Goal: Task Accomplishment & Management: Manage account settings

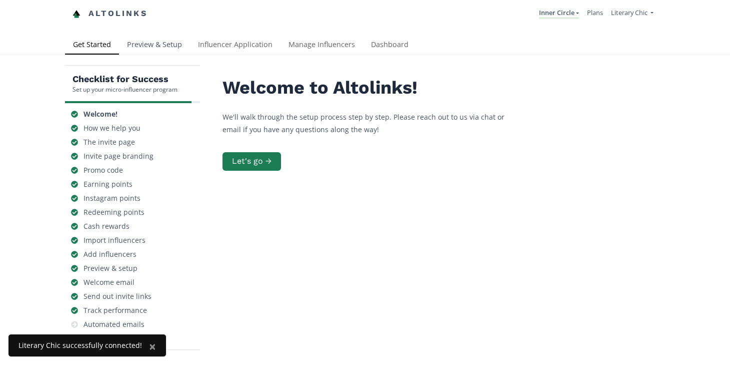
click at [147, 44] on link "Preview & Setup" at bounding box center [154, 46] width 71 height 20
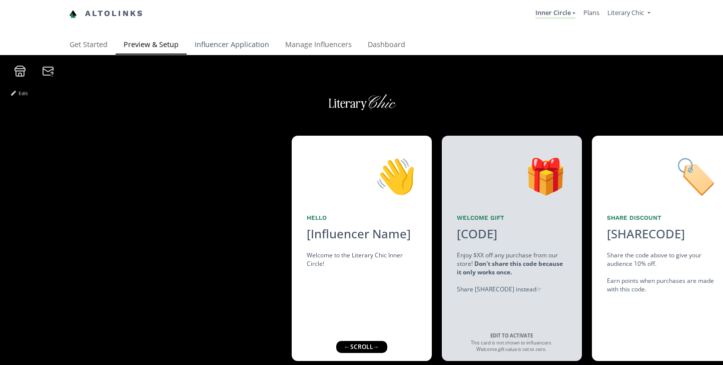
click at [245, 47] on link "Influencer Application" at bounding box center [232, 46] width 91 height 20
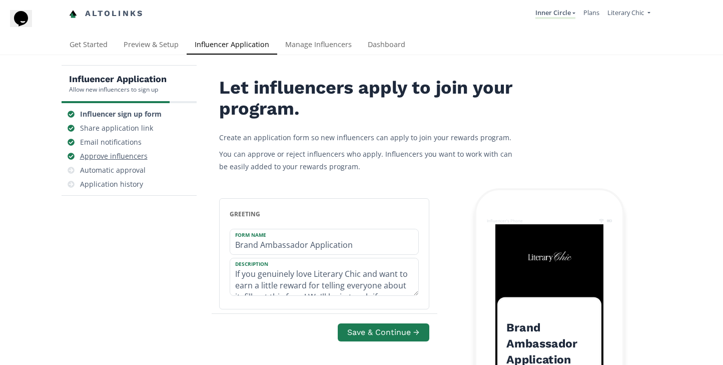
click at [135, 158] on div "Approve influencers" at bounding box center [114, 156] width 68 height 10
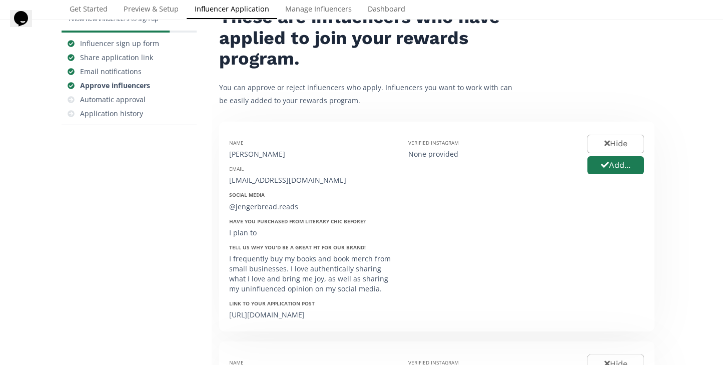
scroll to position [80, 0]
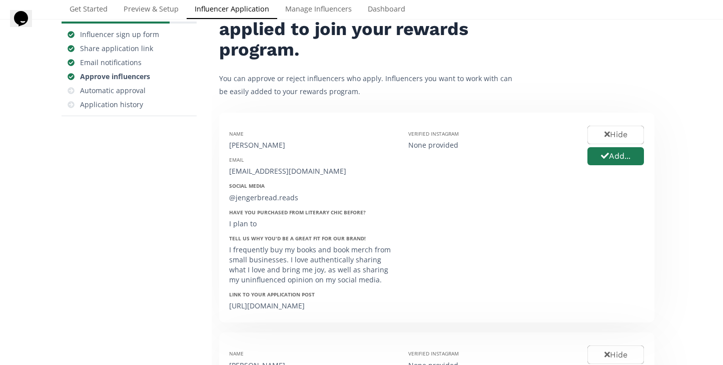
click at [298, 310] on div "[URL][DOMAIN_NAME]" at bounding box center [311, 306] width 164 height 10
drag, startPoint x: 333, startPoint y: 316, endPoint x: 220, endPoint y: 304, distance: 113.7
click at [220, 304] on div "Name Jennifer Posadas Email jengerbread.reads@gmail.com Social Media @jengerbre…" at bounding box center [436, 218] width 435 height 210
copy div "[URL][DOMAIN_NAME]"
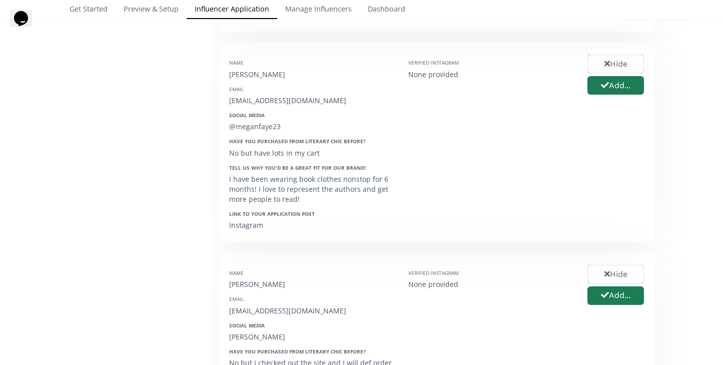
scroll to position [394, 0]
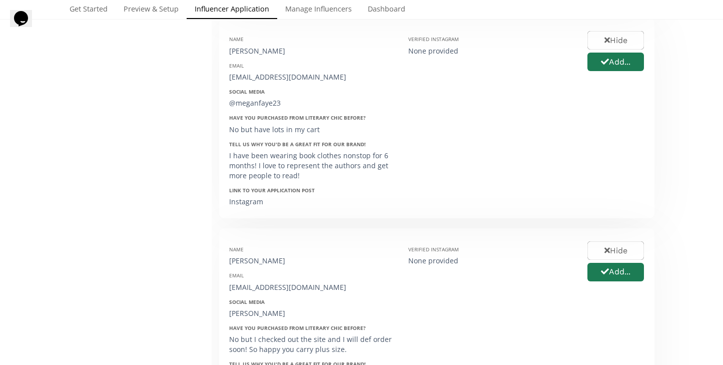
click at [248, 207] on div "Instagram" at bounding box center [311, 202] width 164 height 10
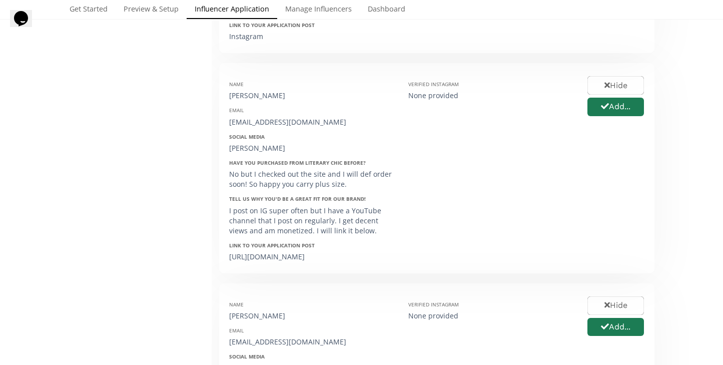
scroll to position [559, 0]
drag, startPoint x: 303, startPoint y: 276, endPoint x: 223, endPoint y: 264, distance: 80.9
click at [223, 263] on div "Name Taylor Roque Email taylorroque91@gmail.com Social Media Taylormaries_journ…" at bounding box center [311, 168] width 179 height 190
copy div "https://youtube.com/@taylormarie91?si=M32DZitNmkpv_i-H"
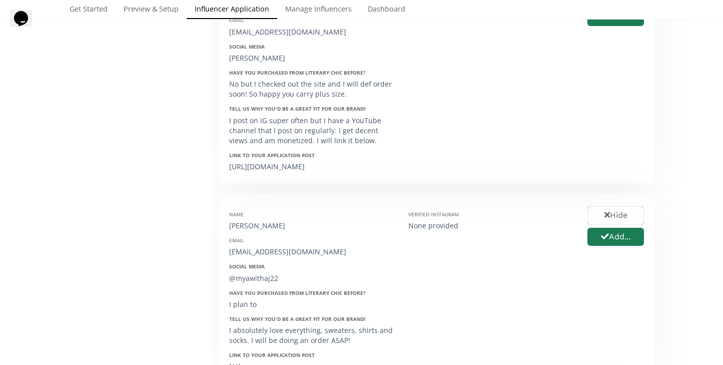
scroll to position [651, 0]
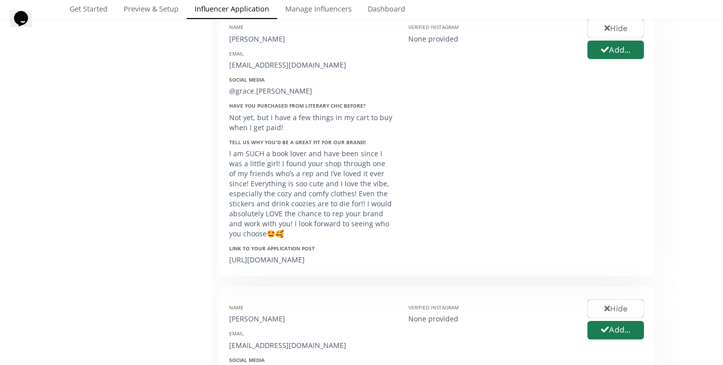
scroll to position [1037, 0]
drag, startPoint x: 381, startPoint y: 280, endPoint x: 225, endPoint y: 279, distance: 156.5
click at [225, 265] on div "Name Grace German Email gracejanae13@gmail.com Social Media @grace.janae Have y…" at bounding box center [311, 140] width 179 height 250
copy div "https://www.instagram.com/share/BALiN3KEjd"
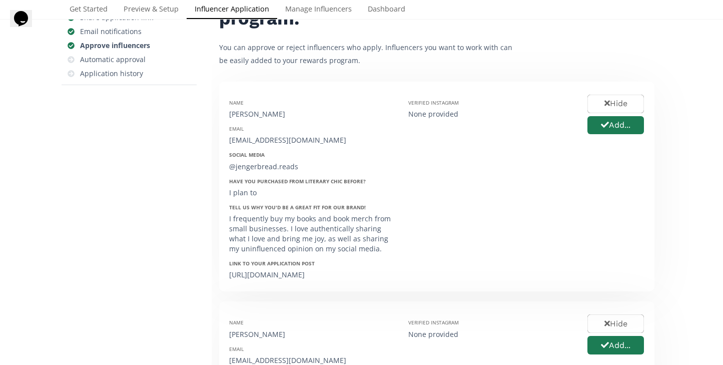
scroll to position [0, 0]
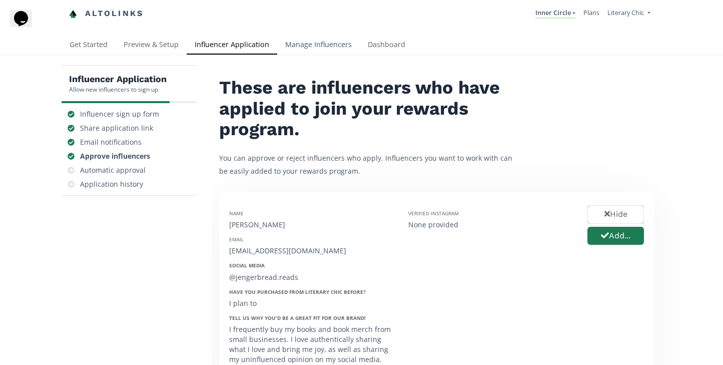
click at [330, 45] on link "Manage Influencers" at bounding box center [318, 46] width 83 height 20
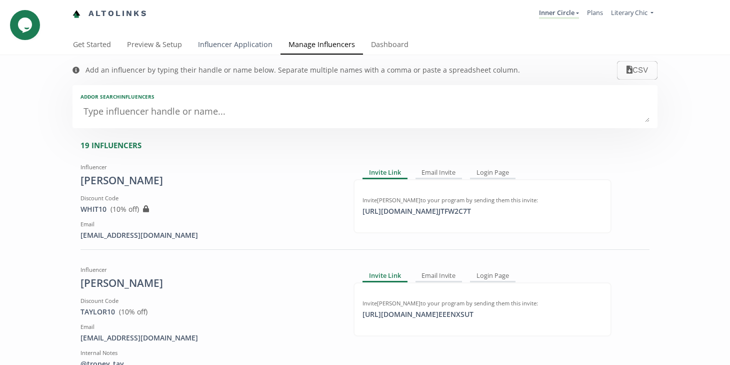
click at [239, 43] on link "Influencer Application" at bounding box center [235, 46] width 91 height 20
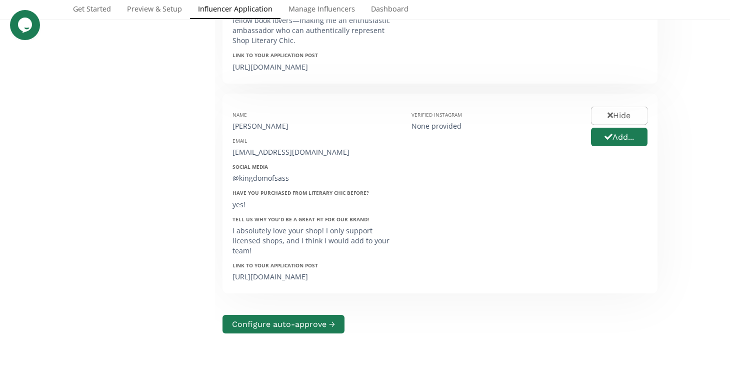
scroll to position [1807, 0]
drag, startPoint x: 338, startPoint y: 304, endPoint x: 227, endPoint y: 296, distance: 111.8
click at [227, 284] on div "Name Liz Grossman Email kingdomofsass.liz@gmail.com Social Media @kingdomofsass…" at bounding box center [314, 194] width 179 height 180
copy div "https://www.instagram.com/reel/DPK6DjlDf6r/?igsh=MWI4dTQ2eHFpZWZwdw=="
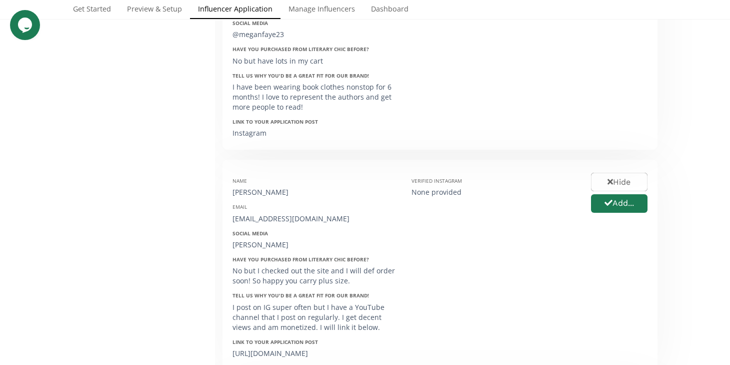
scroll to position [0, 0]
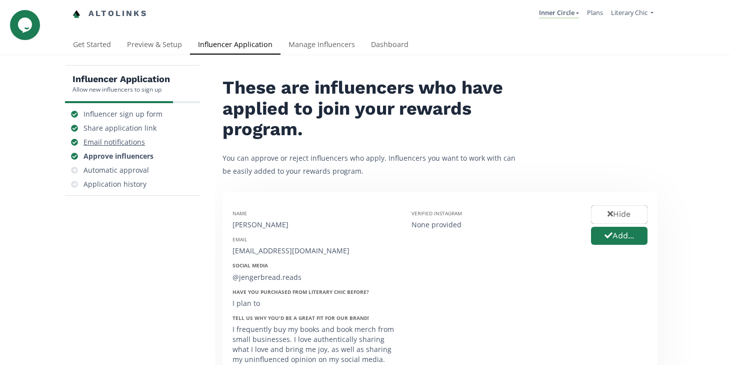
click at [123, 145] on div "Email notifications" at bounding box center [115, 142] width 62 height 10
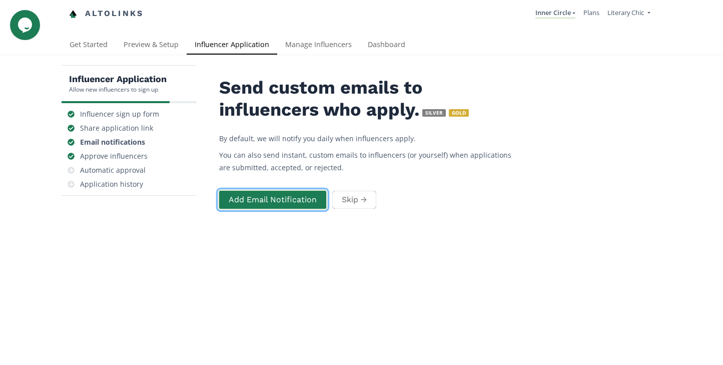
click at [268, 201] on button "Add Email Notification" at bounding box center [273, 200] width 110 height 22
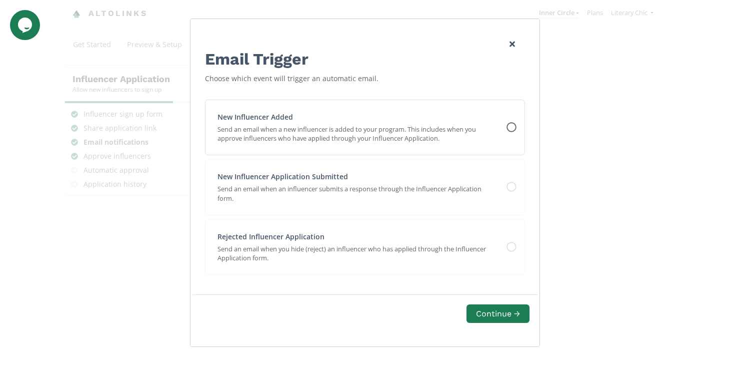
click at [512, 130] on icon "Edit Program" at bounding box center [512, 127] width 10 height 10
select select "NEW_INFLUENCER_ADDED"
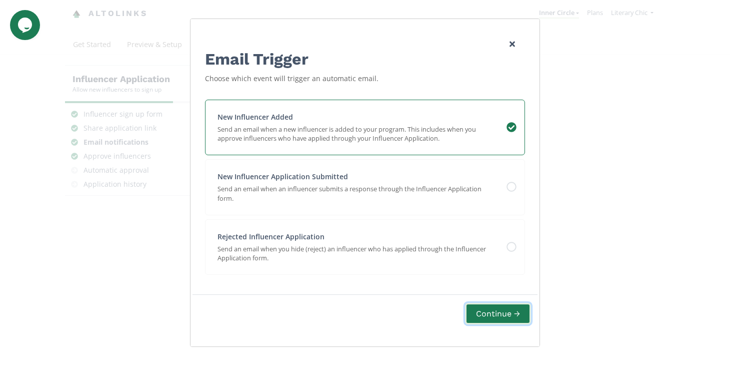
click at [499, 314] on button "Continue →" at bounding box center [498, 314] width 66 height 22
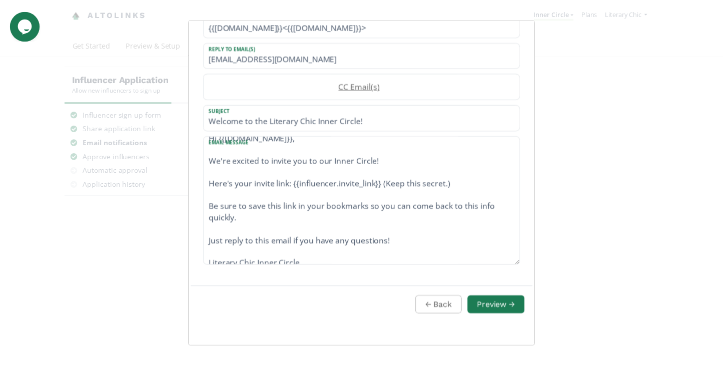
scroll to position [23, 0]
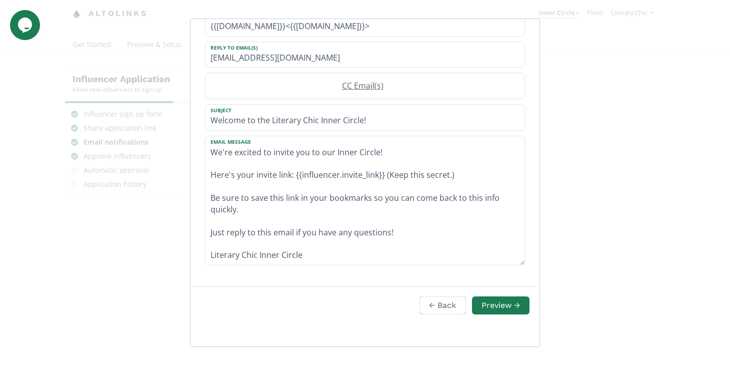
click at [616, 139] on div "Email Template Draft your email template. You can use the following {{placehold…" at bounding box center [365, 182] width 730 height 365
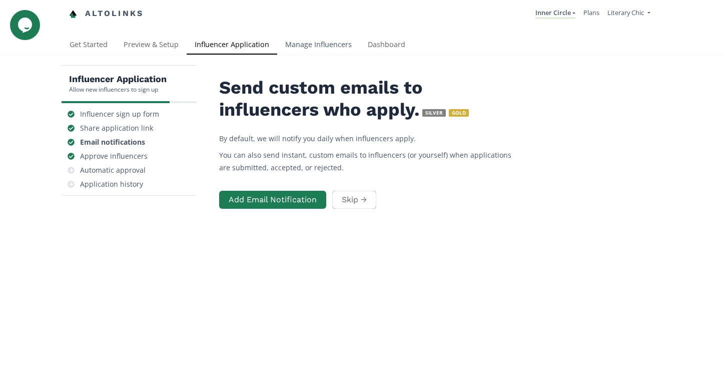
click at [299, 45] on link "Manage Influencers" at bounding box center [318, 46] width 83 height 20
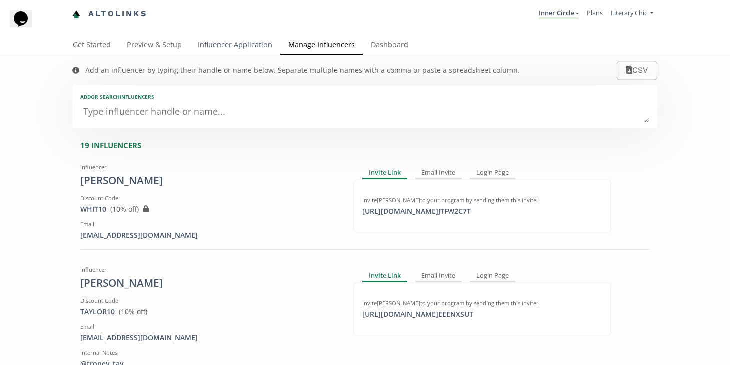
click at [228, 47] on link "Influencer Application" at bounding box center [235, 46] width 91 height 20
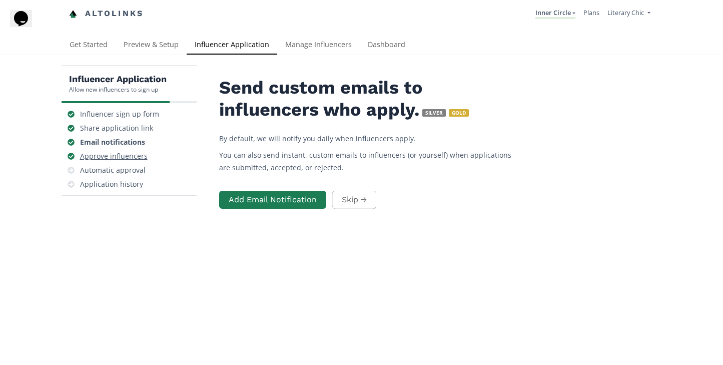
click at [117, 158] on div "Approve influencers" at bounding box center [114, 156] width 68 height 10
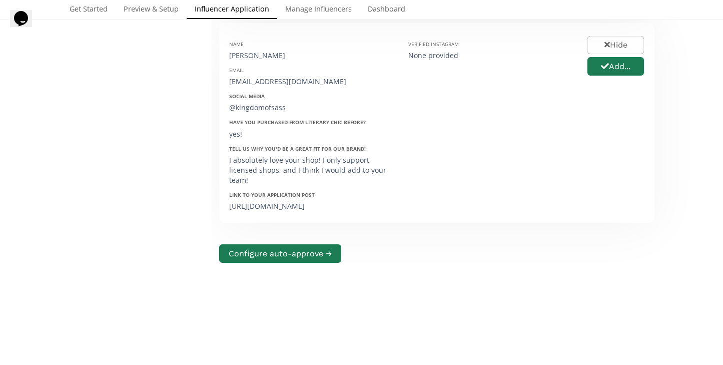
scroll to position [1866, 0]
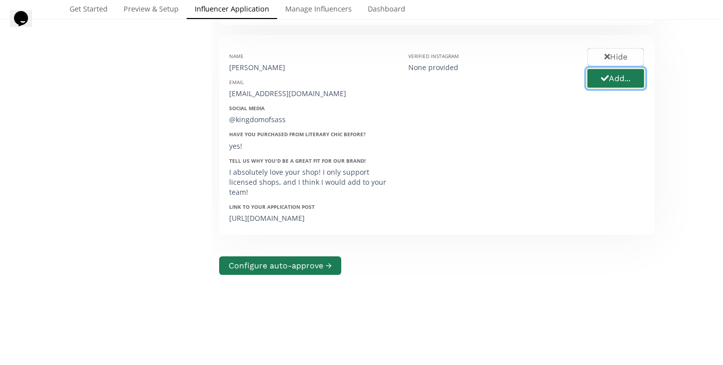
click at [619, 89] on button "Add..." at bounding box center [616, 79] width 60 height 22
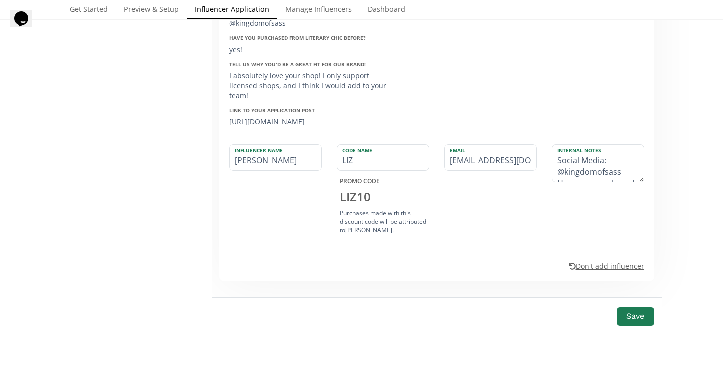
scroll to position [2020, 0]
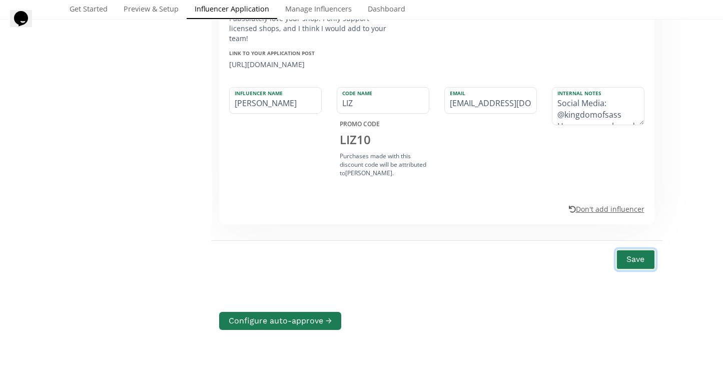
click at [632, 270] on button "Save" at bounding box center [635, 260] width 40 height 22
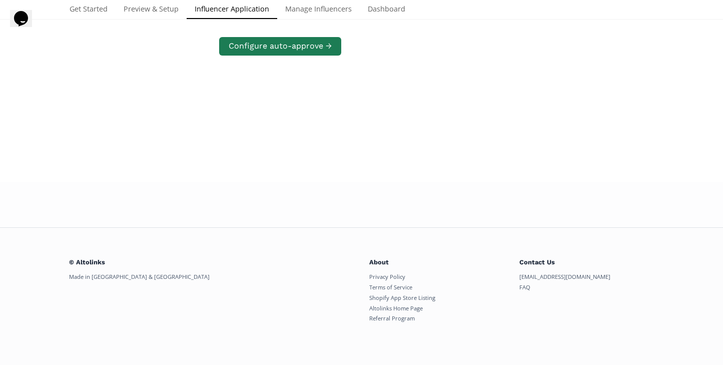
scroll to position [193, 0]
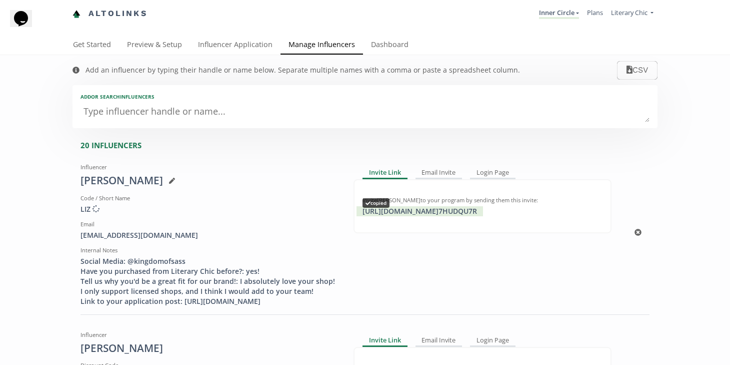
click at [384, 203] on div "copied" at bounding box center [376, 202] width 27 height 9
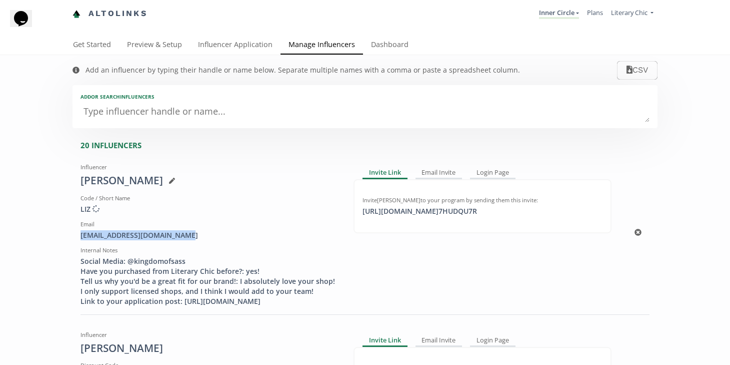
drag, startPoint x: 179, startPoint y: 236, endPoint x: 78, endPoint y: 239, distance: 101.0
click at [81, 239] on div "kingdomofsass.liz@gmail.com" at bounding box center [210, 235] width 258 height 10
copy div "kingdomofsass.liz@gmail.com"
click at [246, 43] on link "Influencer Application" at bounding box center [235, 46] width 91 height 20
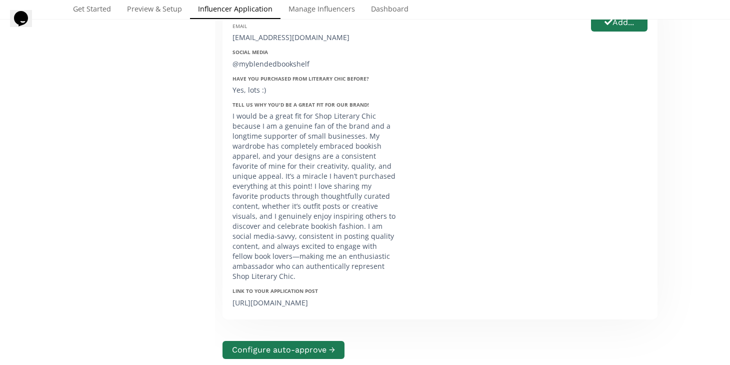
scroll to position [1576, 0]
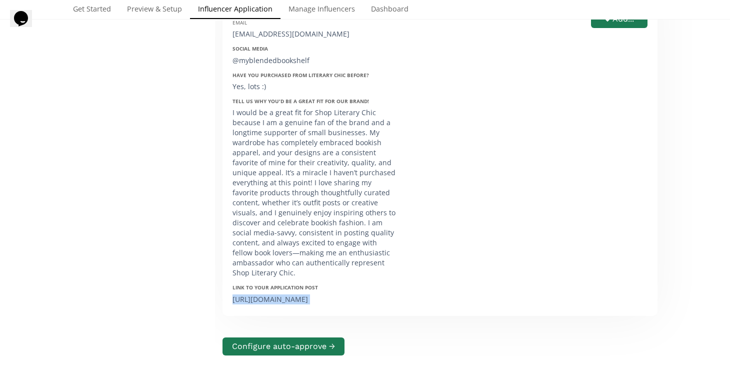
drag, startPoint x: 418, startPoint y: 320, endPoint x: 224, endPoint y: 306, distance: 194.6
click at [225, 306] on div "Name [PERSON_NAME] Email [EMAIL_ADDRESS][DOMAIN_NAME] Social Media @myblendedbo…" at bounding box center [440, 145] width 430 height 320
copy div "[URL][DOMAIN_NAME] Verified Instagram None provided"
click at [617, 30] on button "Add..." at bounding box center [620, 20] width 60 height 22
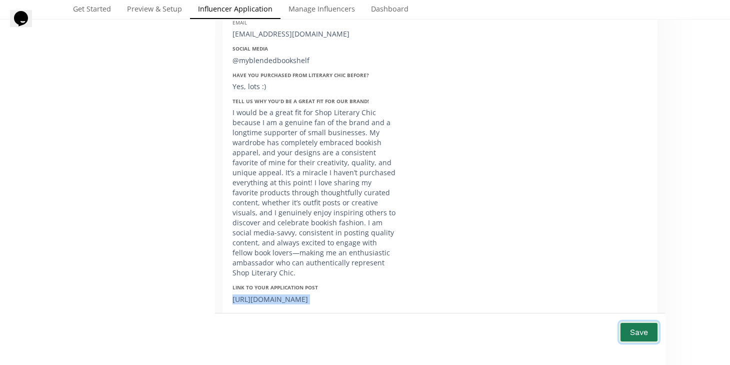
click at [638, 331] on button "Save" at bounding box center [639, 332] width 40 height 22
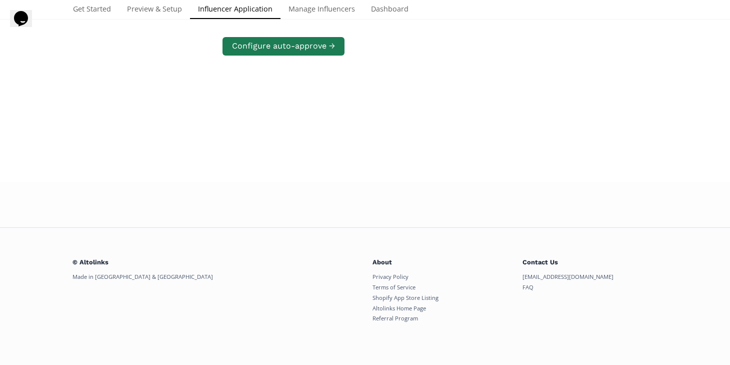
scroll to position [0, 0]
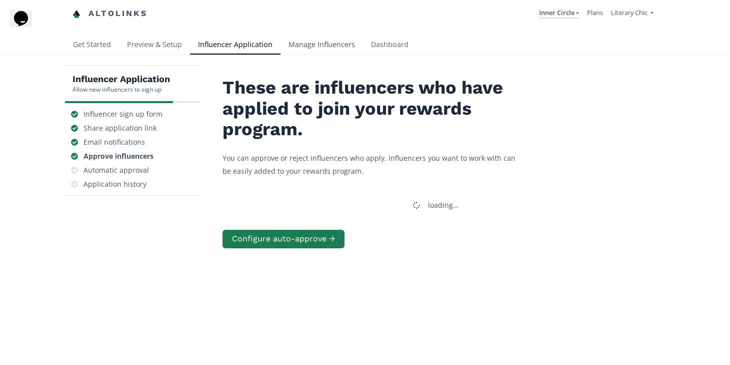
click at [313, 44] on link "Manage Influencers" at bounding box center [322, 46] width 83 height 20
click at [322, 47] on link "Manage Influencers" at bounding box center [322, 46] width 83 height 20
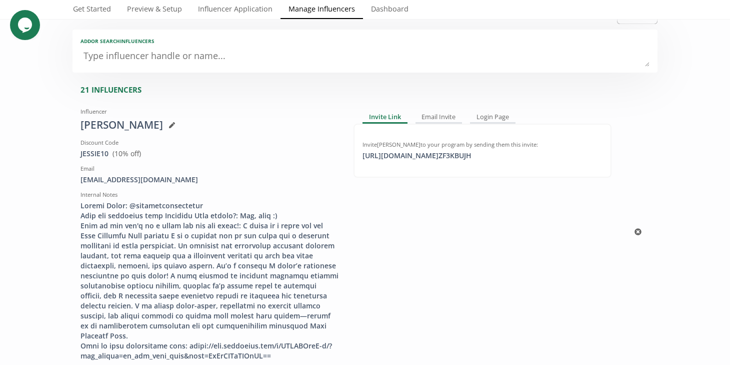
scroll to position [63, 0]
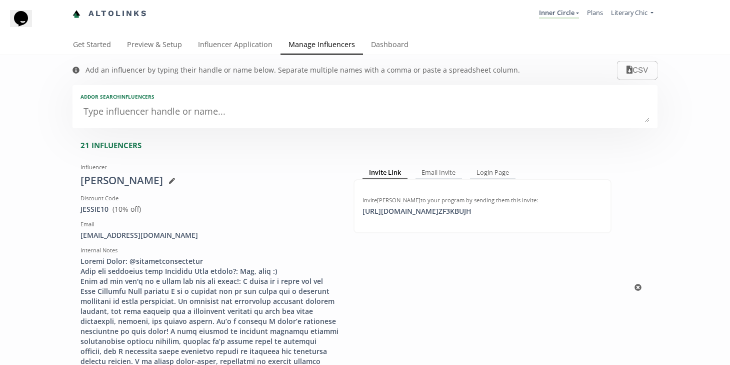
scroll to position [33, 0]
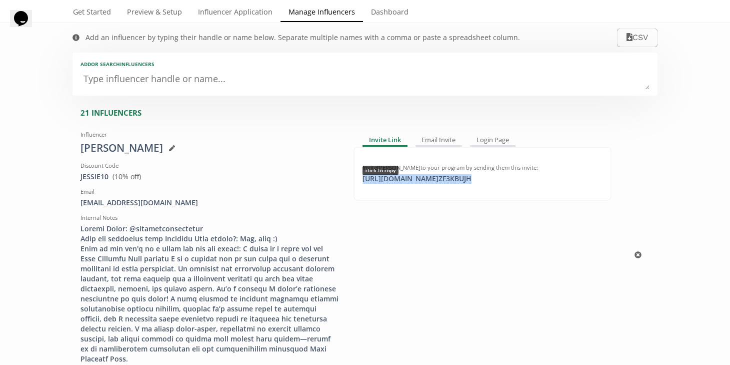
click at [478, 181] on div "[URL][DOMAIN_NAME] ZF3KBUJH click to copy" at bounding box center [417, 179] width 121 height 10
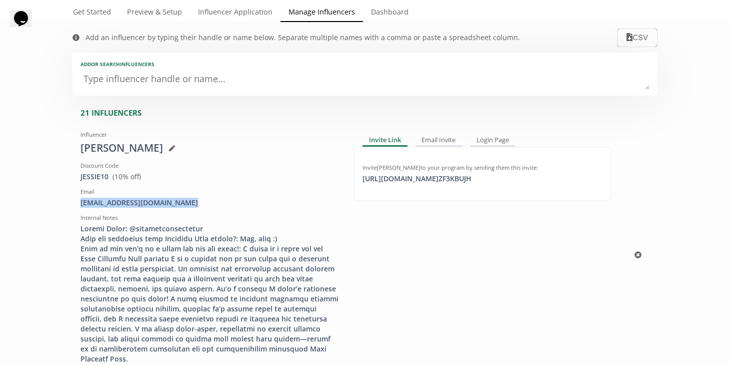
drag, startPoint x: 192, startPoint y: 201, endPoint x: 74, endPoint y: 201, distance: 117.5
click at [74, 201] on div "Influencer Jessie Taylor Discount Code JESSIE10 View in Shopify Admin ( 10 % of…" at bounding box center [209, 255] width 273 height 257
copy div "myblendedbookshelf@gmail.com"
click at [255, 11] on link "Influencer Application" at bounding box center [235, 13] width 91 height 20
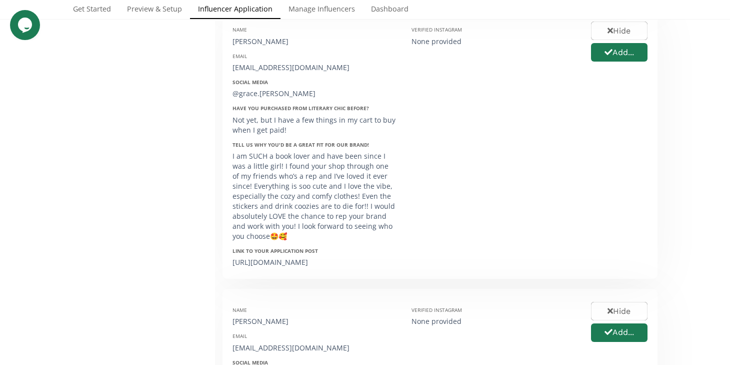
scroll to position [1031, 0]
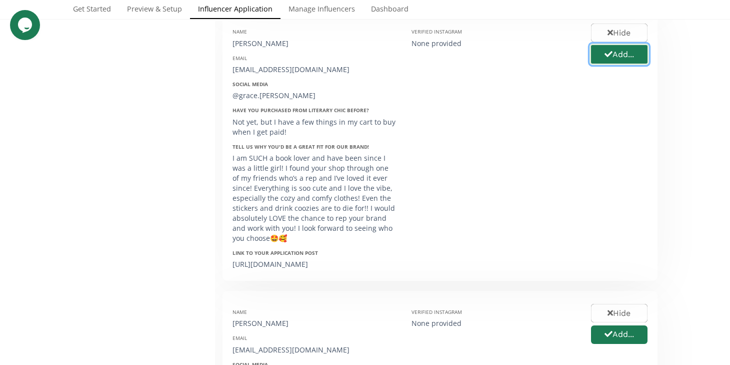
click at [616, 65] on button "Add..." at bounding box center [620, 55] width 60 height 22
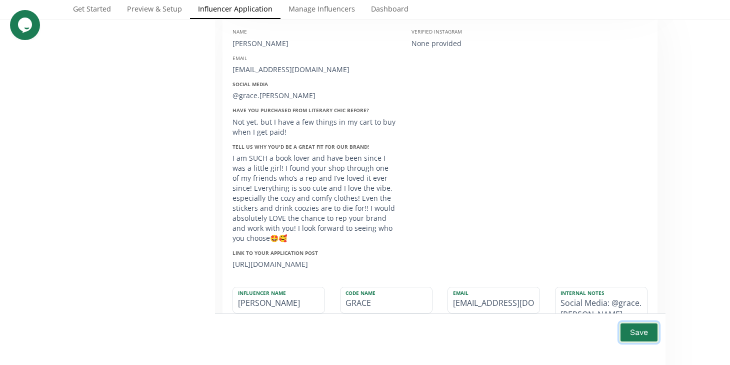
click at [638, 333] on button "Save" at bounding box center [639, 332] width 40 height 22
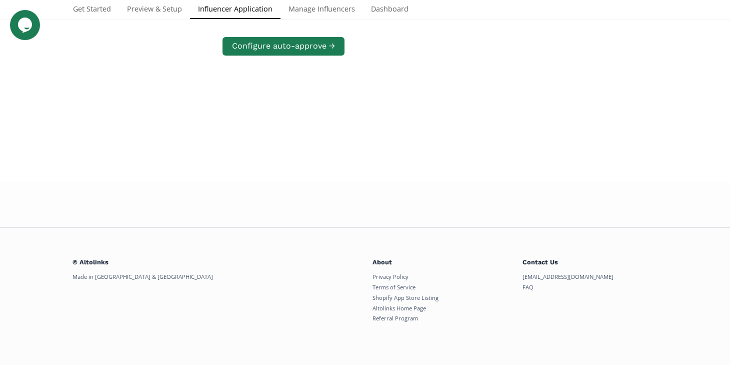
scroll to position [193, 0]
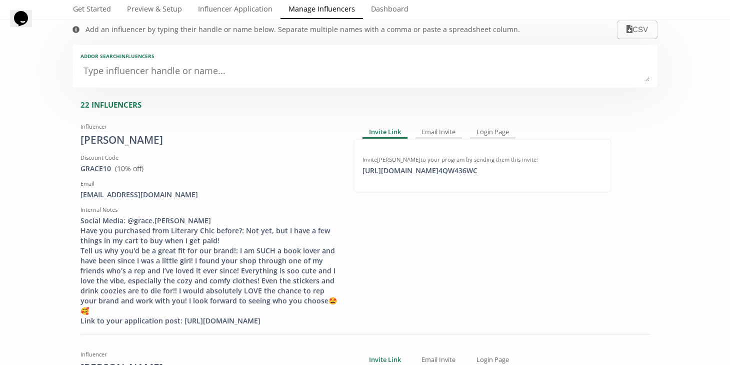
scroll to position [41, 0]
click at [462, 170] on div "https://app.altolinks.com/invite/ 4QW436WC click to copy" at bounding box center [420, 170] width 127 height 10
click at [438, 170] on div "https://app.altolinks.com/invite/ 4QW436WC copied" at bounding box center [420, 170] width 127 height 10
drag, startPoint x: 166, startPoint y: 195, endPoint x: 78, endPoint y: 195, distance: 87.5
click at [81, 195] on div "[EMAIL_ADDRESS][DOMAIN_NAME]" at bounding box center [210, 194] width 258 height 10
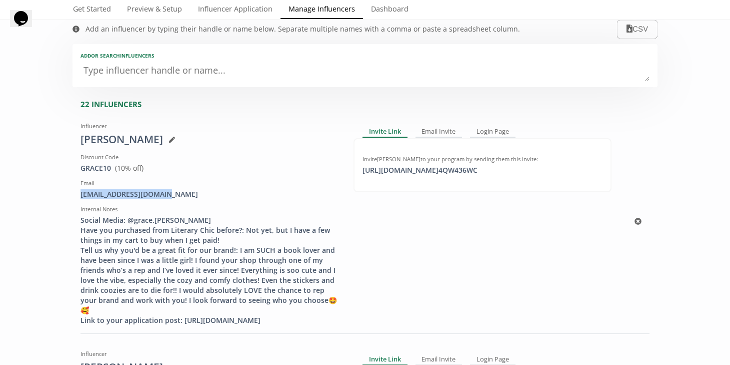
copy div "[EMAIL_ADDRESS][DOMAIN_NAME]"
click at [242, 12] on link "Influencer Application" at bounding box center [235, 10] width 91 height 20
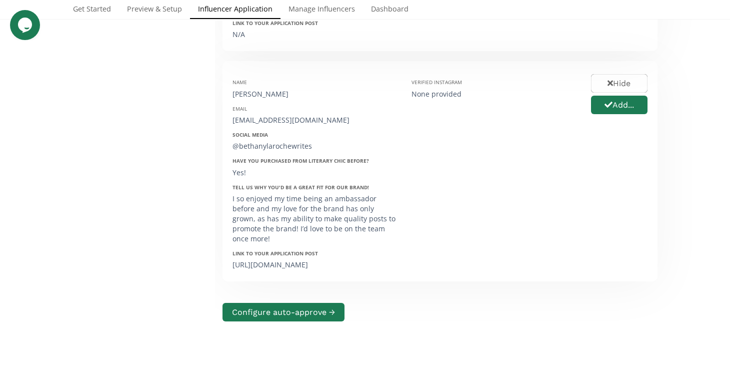
scroll to position [980, 0]
drag, startPoint x: 338, startPoint y: 286, endPoint x: 228, endPoint y: 278, distance: 110.3
click at [228, 272] on div "Name Bethany LaRoche Email bethanylarochewrites@gmail.com Social Media @bethany…" at bounding box center [314, 172] width 179 height 200
copy div "https://www.instagram.com/p/DPEuGjNCYQJ/?igsh=MWdhc2s4OXR2dXBkMA=="
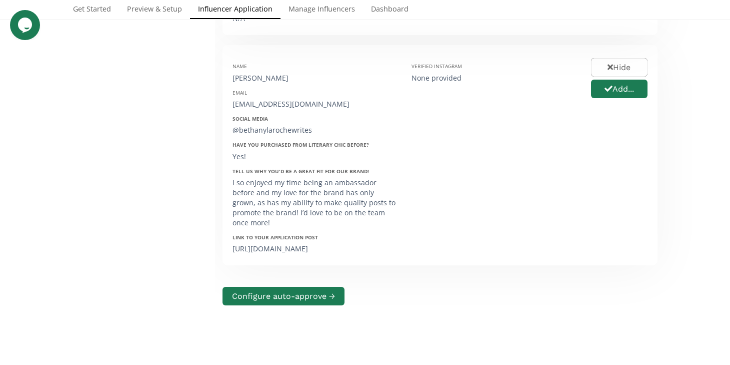
scroll to position [1005, 0]
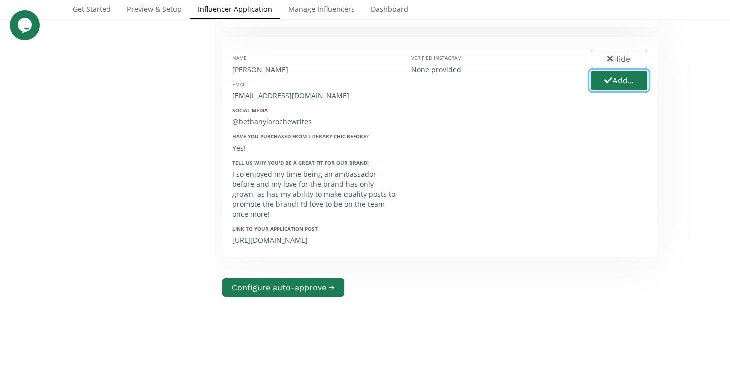
click at [616, 91] on button "Add..." at bounding box center [620, 81] width 60 height 22
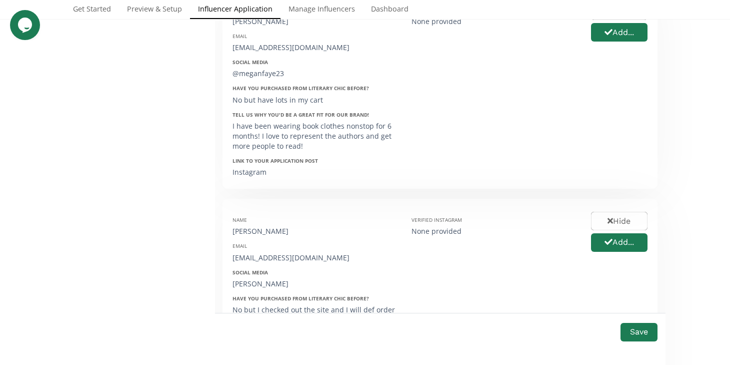
scroll to position [365, 0]
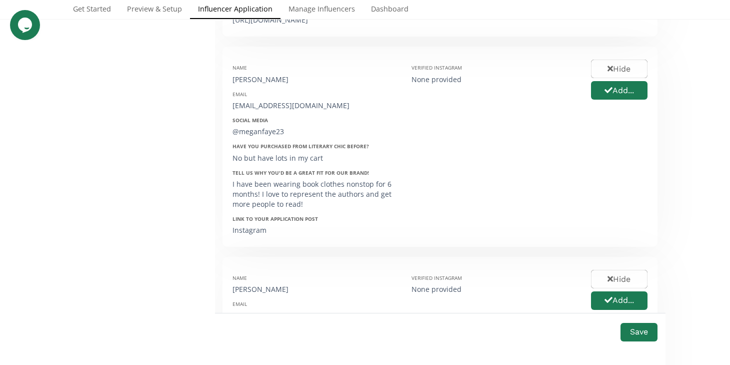
click at [246, 235] on div "Instagram" at bounding box center [315, 230] width 164 height 10
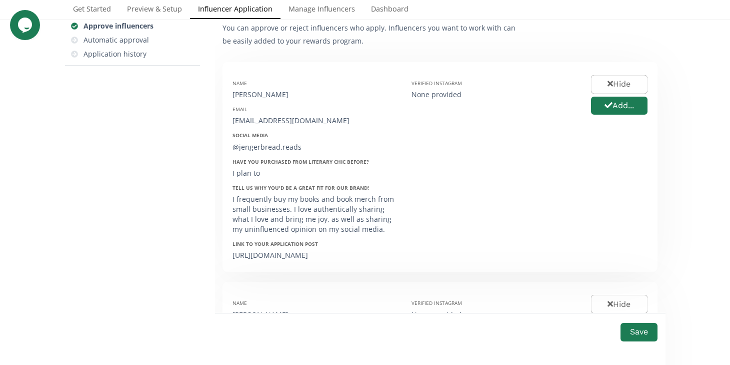
scroll to position [126, 0]
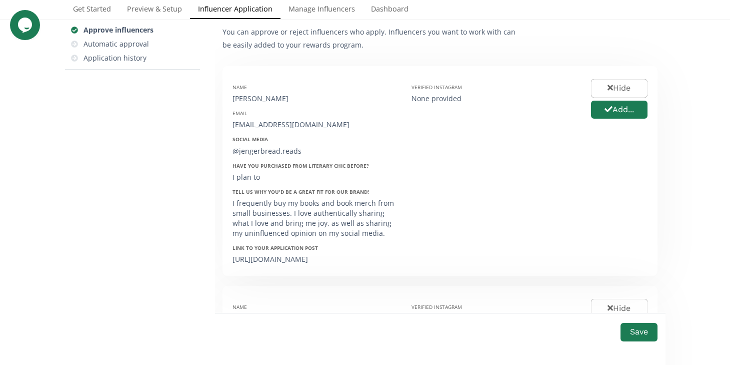
drag, startPoint x: 334, startPoint y: 269, endPoint x: 228, endPoint y: 261, distance: 105.8
click at [228, 261] on div "Name Jennifer Posadas Email jengerbread.reads@gmail.com Social Media @jengerbre…" at bounding box center [314, 171] width 179 height 190
copy div "https://www.instagram.com/p/DHxIae7Jptt/?igsh=MWt6bGxiNm9zN3lhZw=="
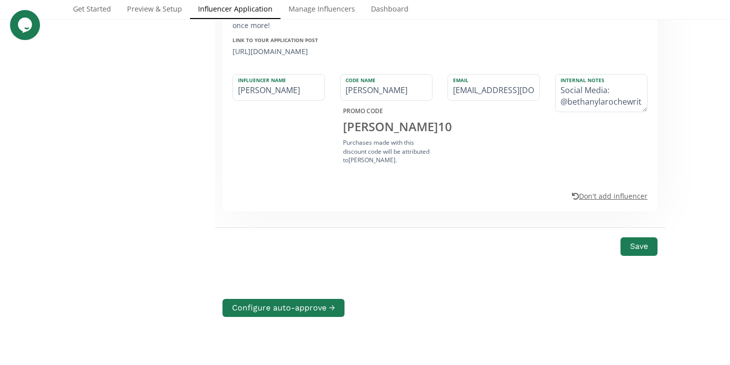
scroll to position [1204, 0]
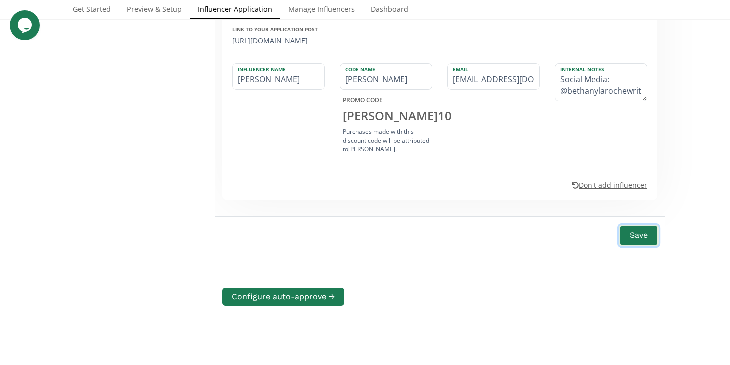
click at [638, 246] on button "Save" at bounding box center [639, 236] width 40 height 22
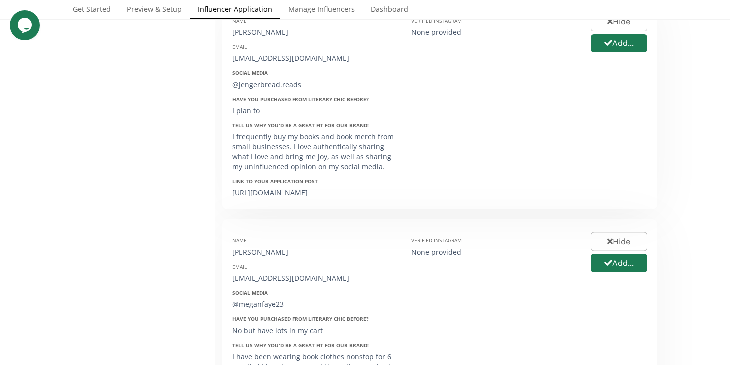
scroll to position [991, 0]
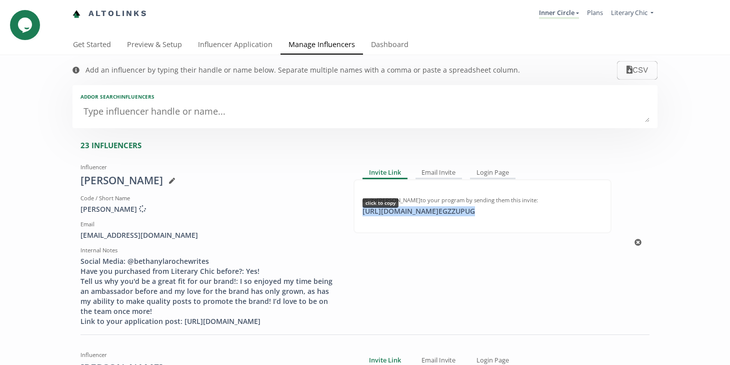
click at [415, 209] on div "[URL][DOMAIN_NAME] EGZZUPUG click to copy" at bounding box center [419, 211] width 125 height 10
drag, startPoint x: 194, startPoint y: 235, endPoint x: 77, endPoint y: 236, distance: 117.5
click at [81, 236] on div "[EMAIL_ADDRESS][DOMAIN_NAME]" at bounding box center [210, 235] width 258 height 10
copy div "[EMAIL_ADDRESS][DOMAIN_NAME]"
copy div "bethanylarochewrites@gmail.com"
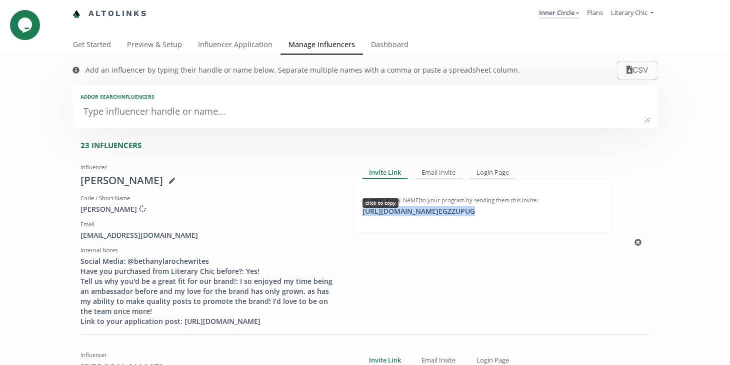
click at [433, 210] on div "https://app.altolinks.com/invite/ EGZZUPUG click to copy" at bounding box center [419, 211] width 125 height 10
copy div "https://app.altolinks.com/invite/ EGZZUPUG"
